Goal: Task Accomplishment & Management: Manage account settings

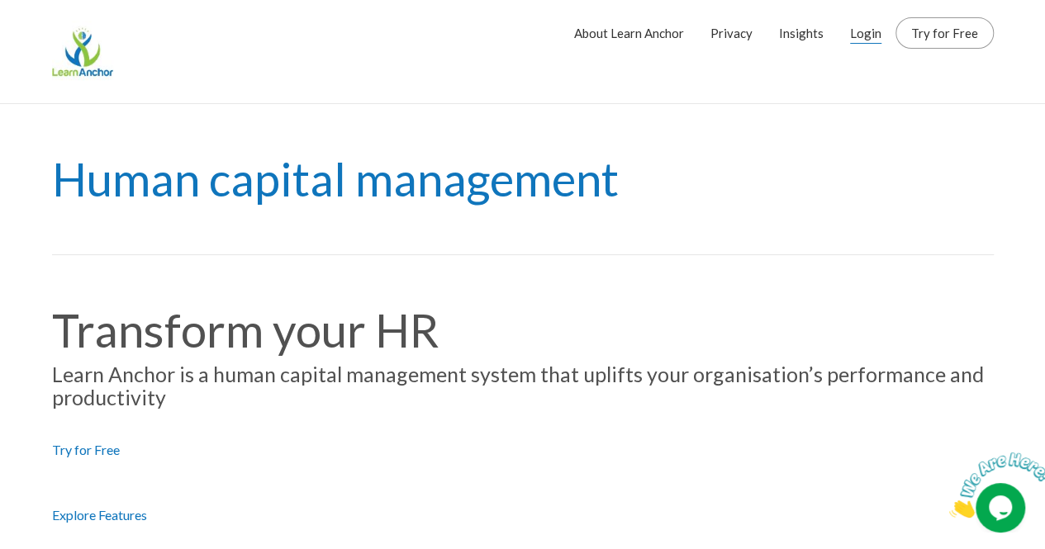
click at [878, 36] on link "Login" at bounding box center [865, 32] width 31 height 41
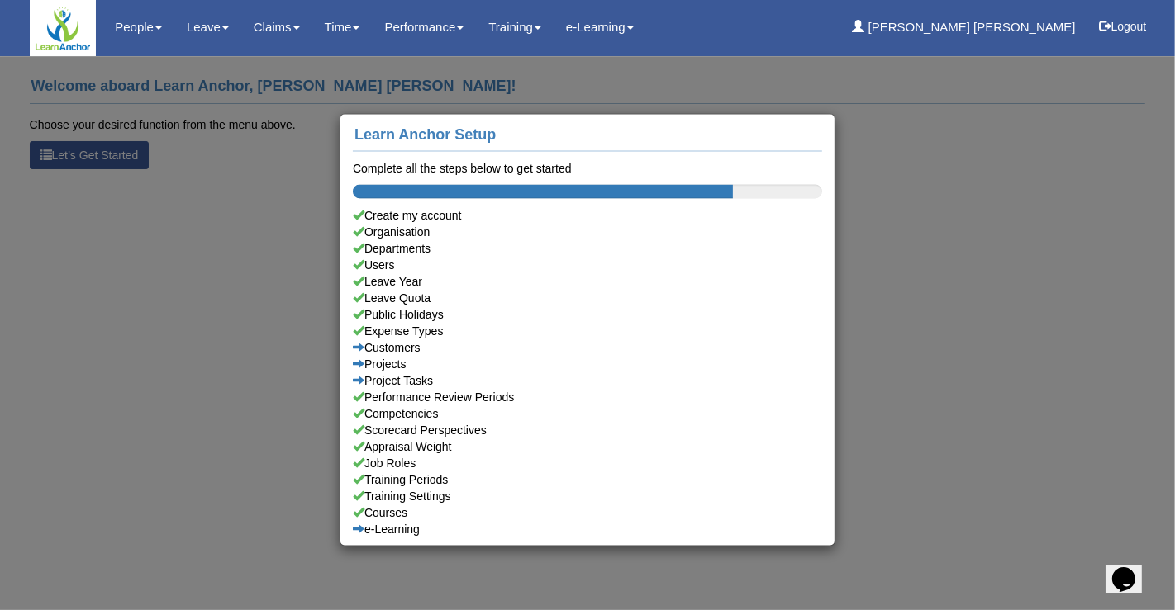
click at [974, 126] on div "Learn Anchor Setup Complete all the steps below to get started Create my accoun…" at bounding box center [587, 305] width 1175 height 610
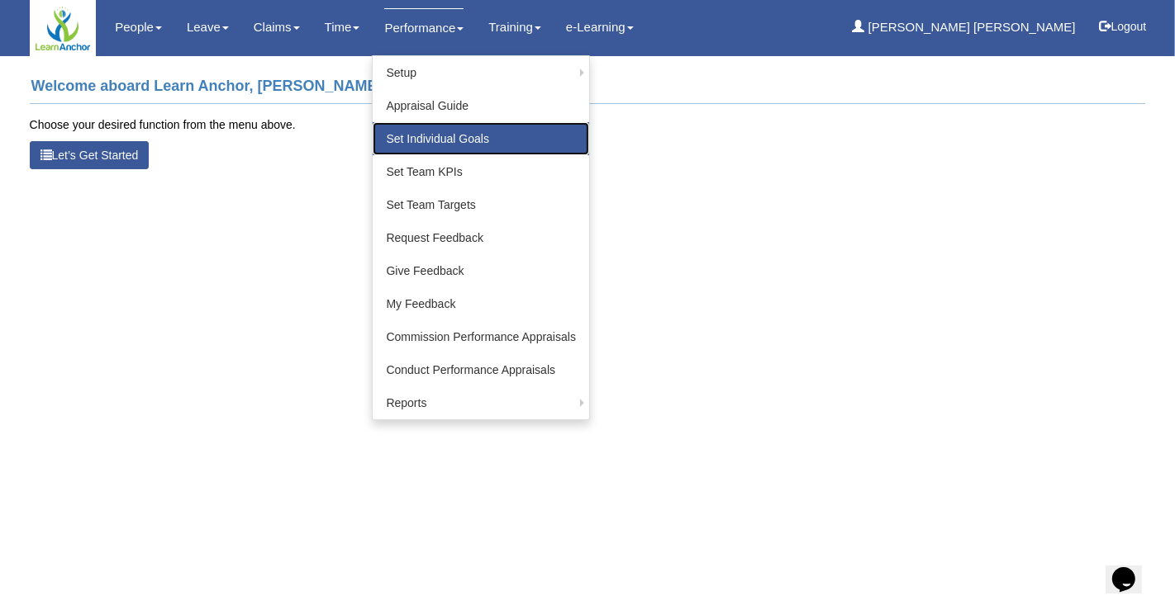
click at [454, 141] on link "Set Individual Goals" at bounding box center [481, 138] width 216 height 33
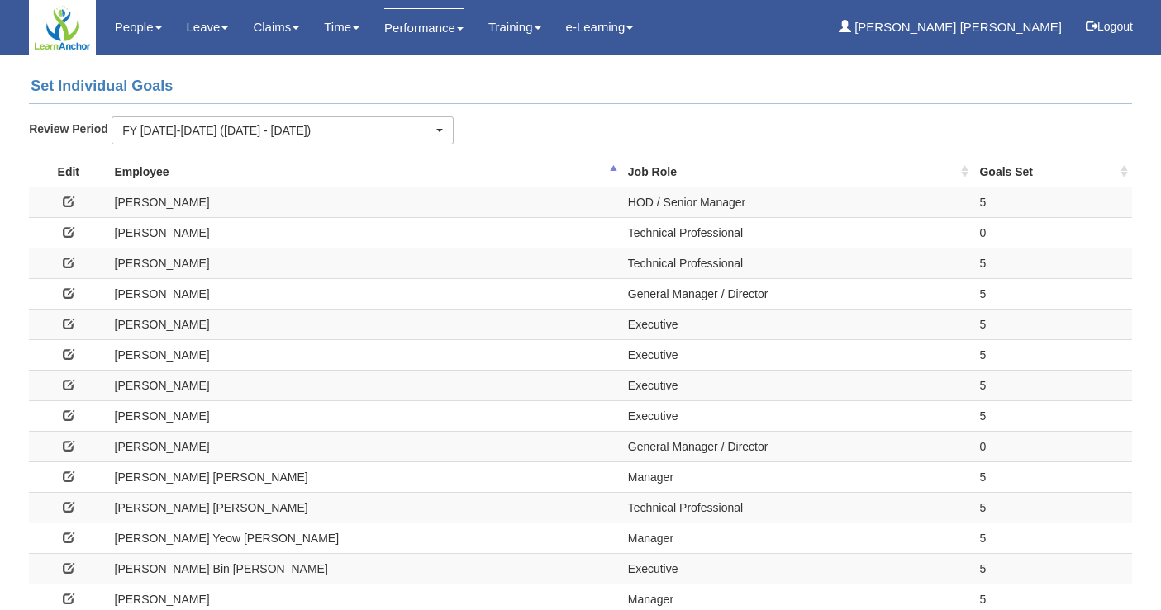
select select "50"
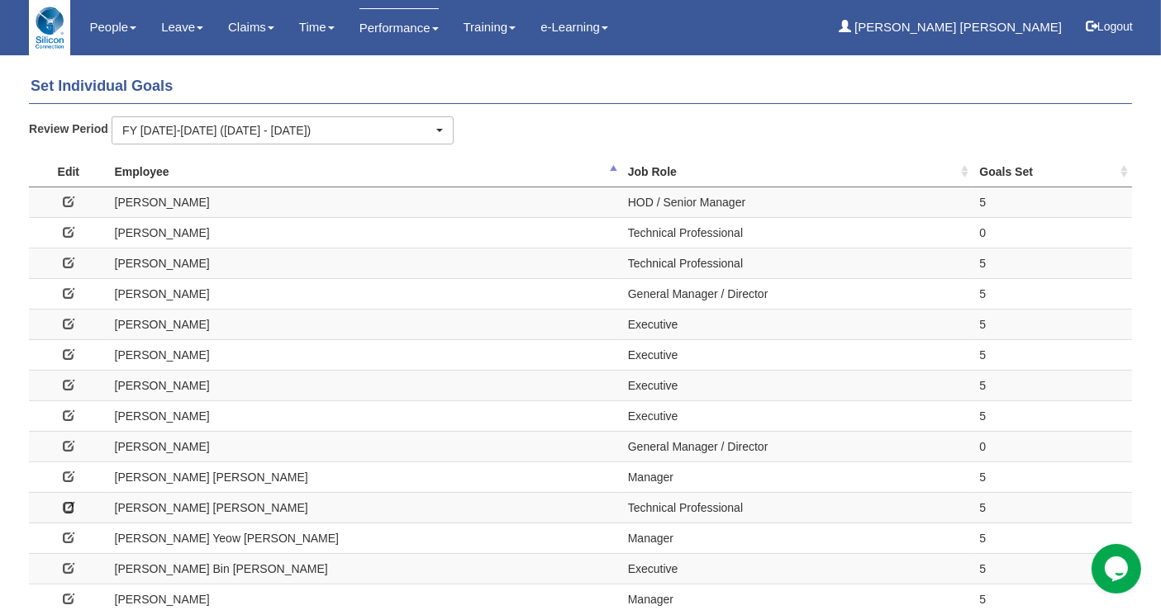
click at [67, 503] on icon at bounding box center [69, 507] width 12 height 12
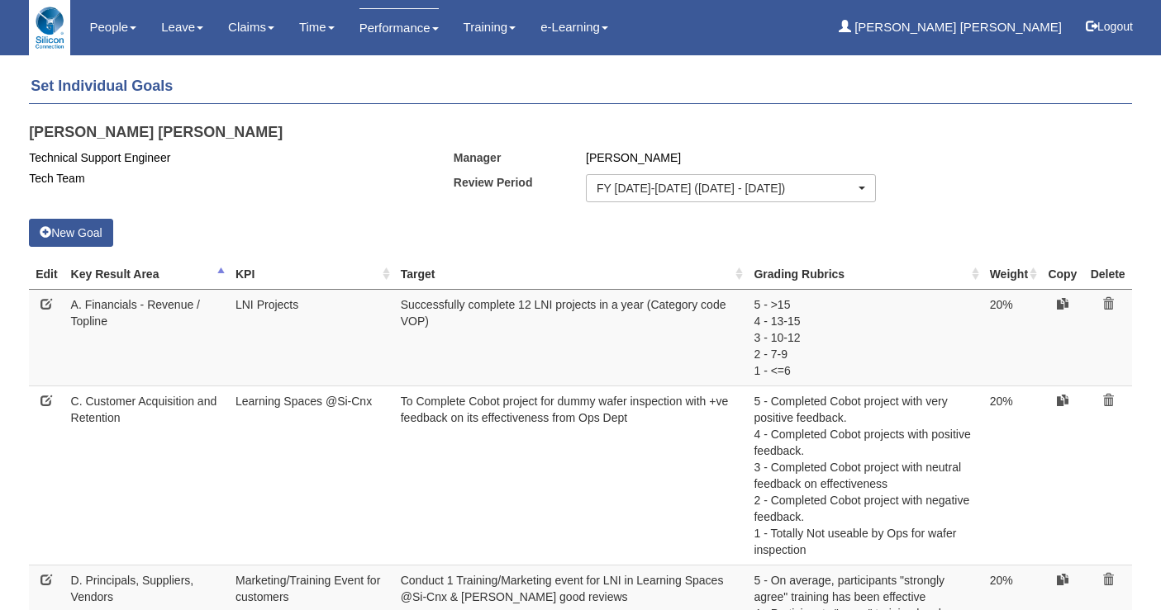
select select "50"
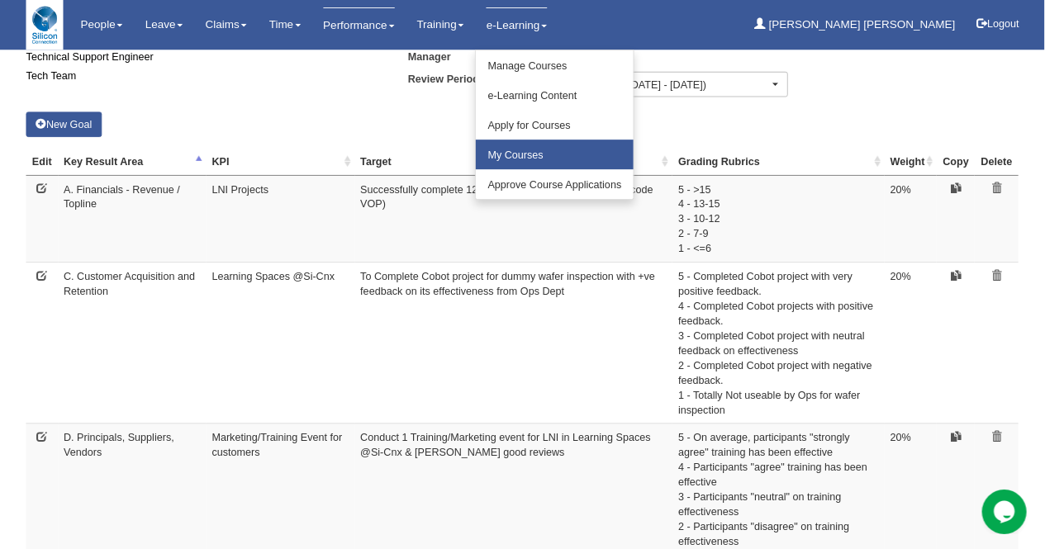
scroll to position [94, 0]
